Goal: Task Accomplishment & Management: Complete application form

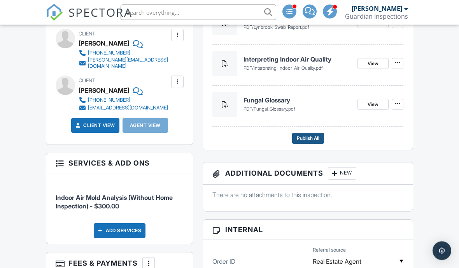
click at [314, 137] on span "Publish All" at bounding box center [308, 139] width 23 height 8
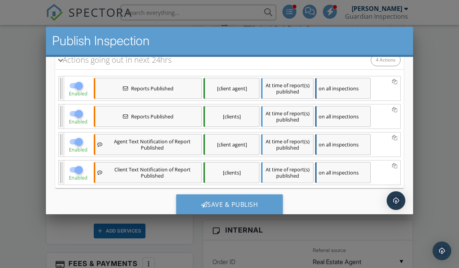
scroll to position [91, 0]
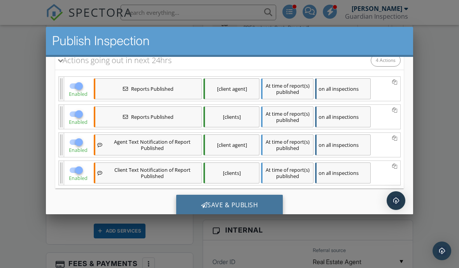
click at [268, 207] on div "Save & Publish" at bounding box center [229, 204] width 107 height 21
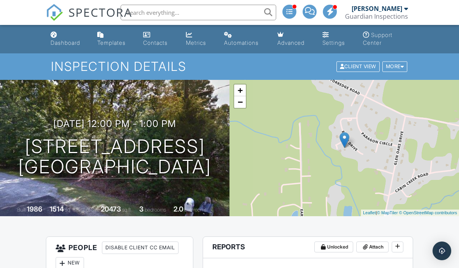
click at [153, 9] on input "text" at bounding box center [199, 13] width 156 height 16
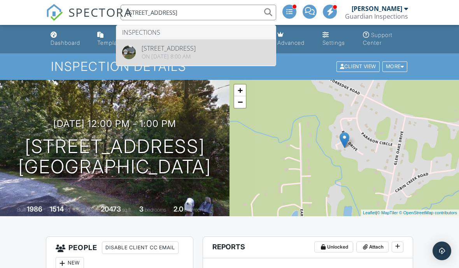
type input "[STREET_ADDRESS]"
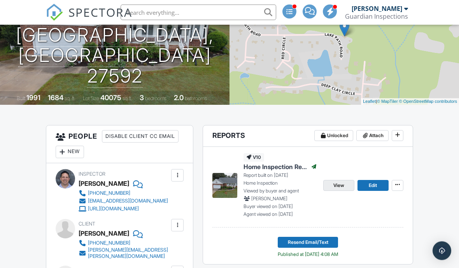
scroll to position [111, 0]
click at [345, 185] on link "View" at bounding box center [338, 185] width 31 height 11
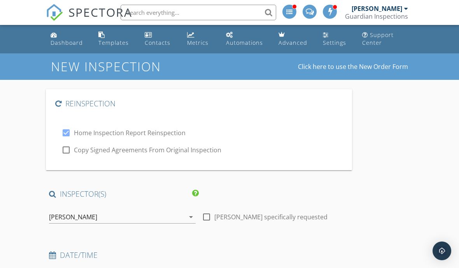
type input "[PERSON_NAME]"
type input "ken.blanton@hotmail.com"
type input "[PHONE_NUMBER]"
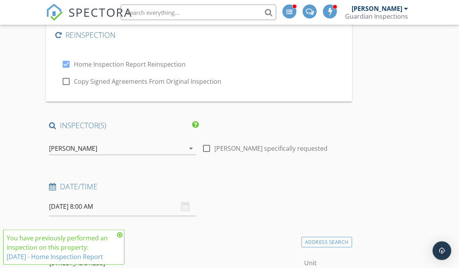
scroll to position [68, 0]
click at [178, 143] on div "[PERSON_NAME]" at bounding box center [117, 148] width 136 height 12
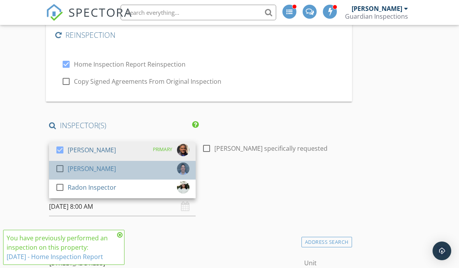
click at [172, 168] on div "check_box_outline_blank Paul Angell" at bounding box center [122, 170] width 134 height 16
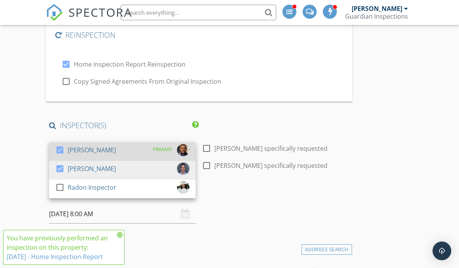
click at [63, 150] on div at bounding box center [59, 149] width 13 height 13
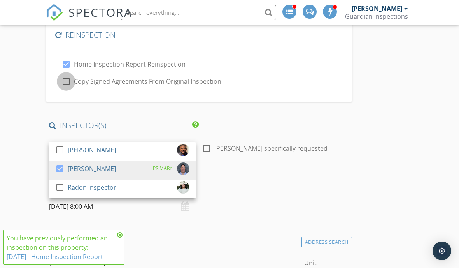
click at [69, 79] on div at bounding box center [66, 81] width 13 height 13
checkbox input "true"
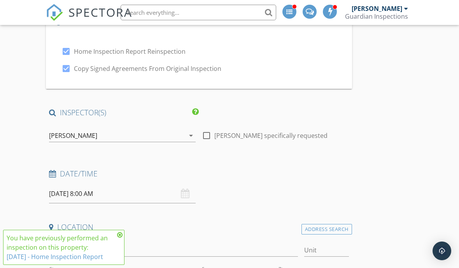
scroll to position [83, 0]
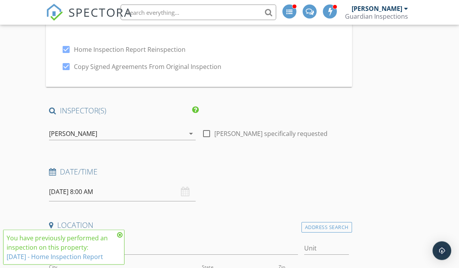
click at [66, 191] on input "09/30/2025 8:00 AM" at bounding box center [122, 191] width 147 height 19
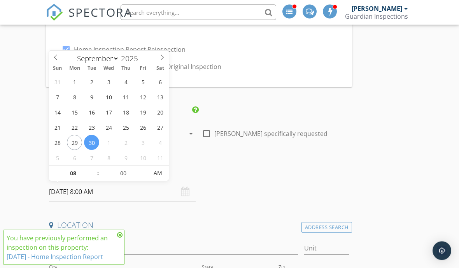
scroll to position [83, 0]
click at [72, 172] on input "08" at bounding box center [73, 173] width 48 height 16
click at [118, 173] on input "00" at bounding box center [123, 174] width 48 height 16
type input "03"
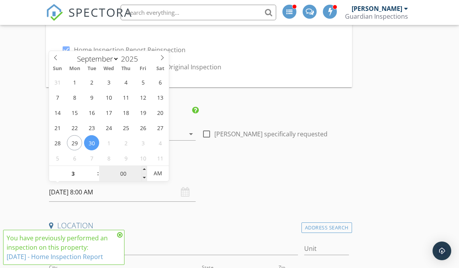
type input "09/30/2025 3:00 AM"
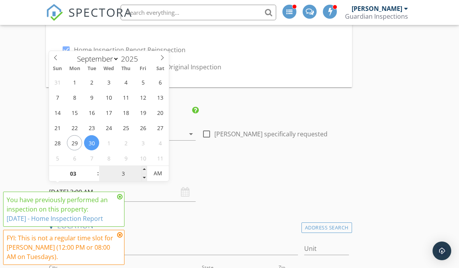
type input "30"
type input "09/30/2025 3:30 PM"
type input "30"
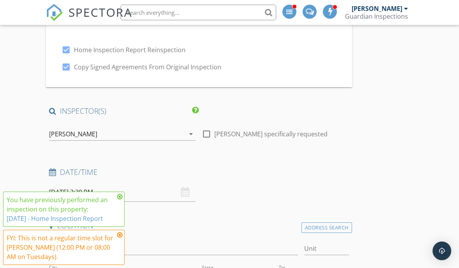
click at [66, 192] on input "09/30/2025 3:30 PM" at bounding box center [122, 191] width 147 height 19
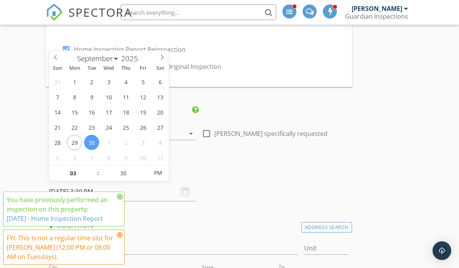
scroll to position [83, 0]
type input "09/29/2025 3:30 PM"
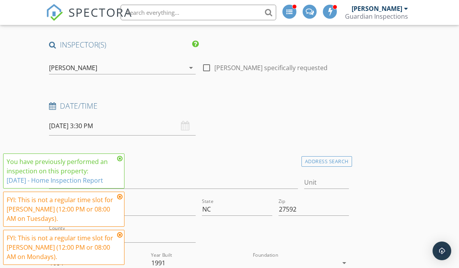
scroll to position [154, 0]
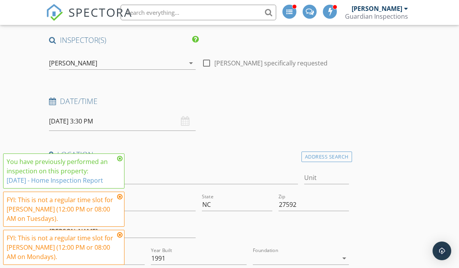
click at [119, 161] on icon at bounding box center [119, 158] width 5 height 6
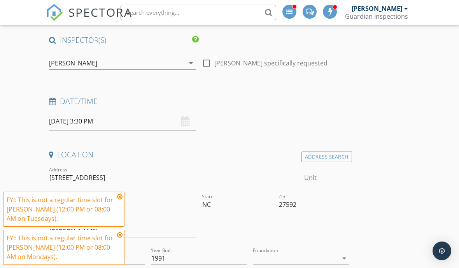
click at [120, 200] on icon at bounding box center [119, 196] width 5 height 6
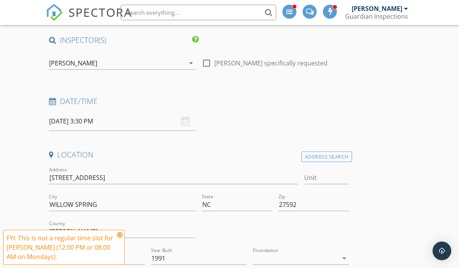
click at [119, 238] on icon at bounding box center [119, 234] width 5 height 6
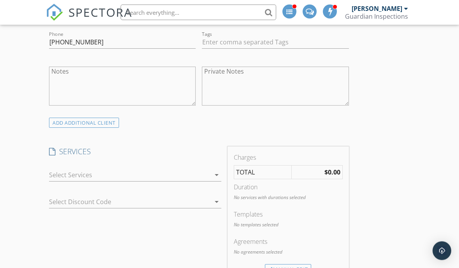
scroll to position [587, 0]
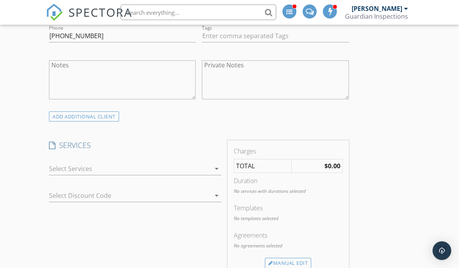
click at [57, 168] on div at bounding box center [129, 169] width 161 height 12
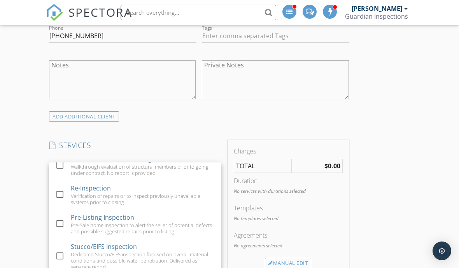
scroll to position [105, 0]
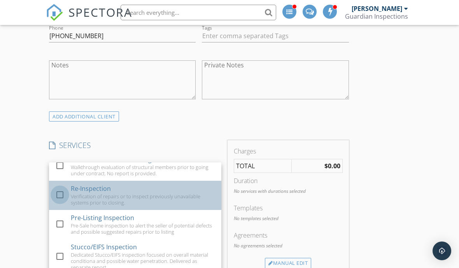
click at [61, 193] on div at bounding box center [59, 194] width 13 height 13
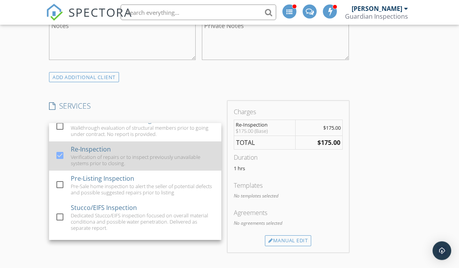
scroll to position [652, 0]
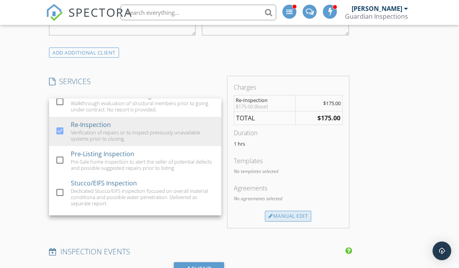
click at [300, 213] on div "Manual Edit" at bounding box center [288, 215] width 46 height 11
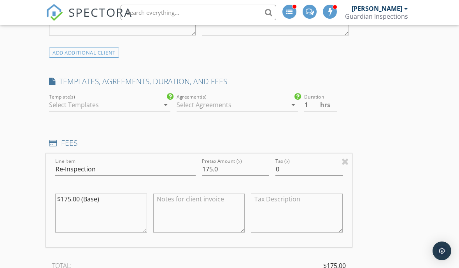
click at [68, 198] on textarea "$175.00 (Base)" at bounding box center [101, 212] width 92 height 39
type textarea "0.00 (Base)"
click at [212, 167] on input "175.0" at bounding box center [235, 169] width 67 height 13
type input "0.0"
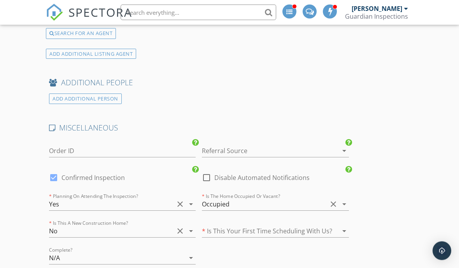
scroll to position [1517, 0]
click at [54, 204] on div "Yes" at bounding box center [111, 204] width 125 height 12
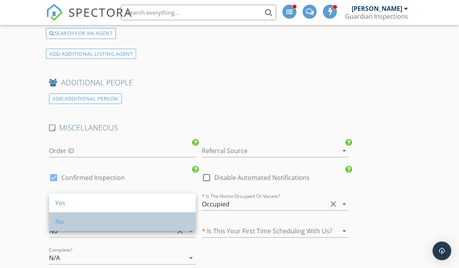
click at [54, 221] on link "No" at bounding box center [122, 221] width 147 height 19
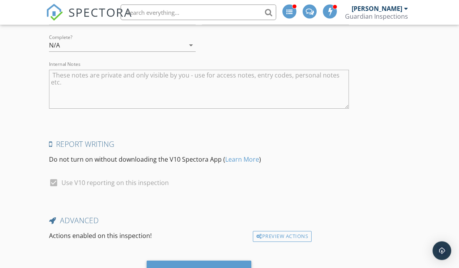
scroll to position [1730, 0]
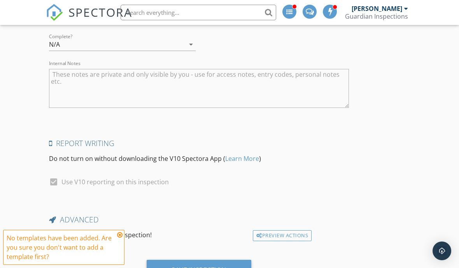
click at [114, 261] on div "No templates have been added. Are you sure you don't want to add a template fir…" at bounding box center [61, 247] width 108 height 28
click at [116, 261] on div "No templates have been added. Are you sure you don't want to add a template fir…" at bounding box center [64, 247] width 114 height 28
click at [121, 238] on icon at bounding box center [119, 234] width 5 height 6
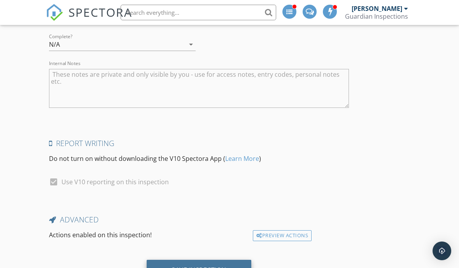
click at [189, 267] on div "Save Inspection" at bounding box center [199, 270] width 55 height 8
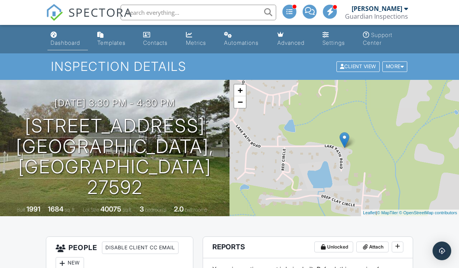
click at [60, 45] on div "Dashboard" at bounding box center [66, 42] width 30 height 7
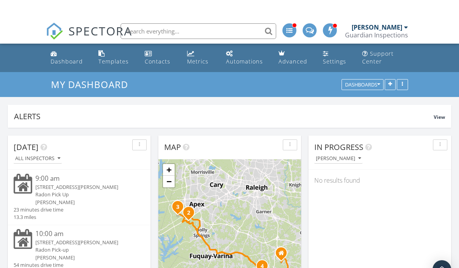
scroll to position [558, 0]
